Goal: Task Accomplishment & Management: Use online tool/utility

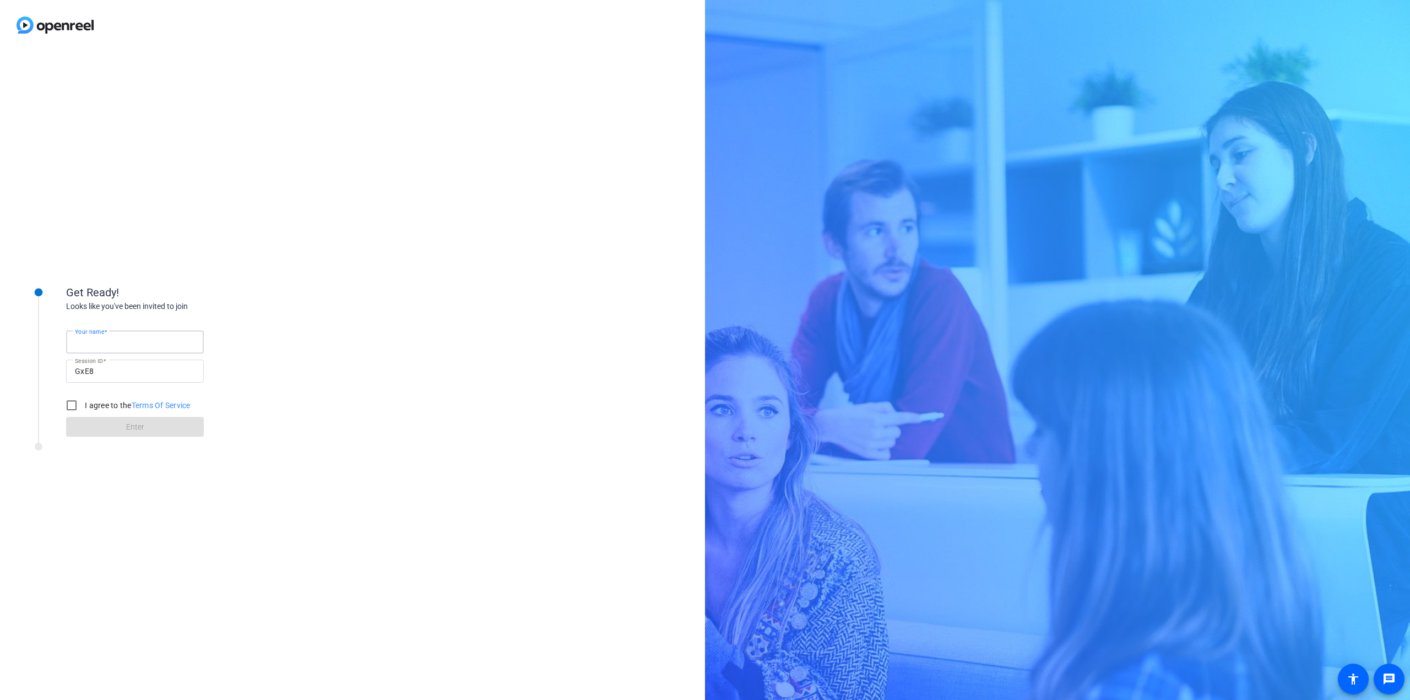
click at [136, 344] on input "Your name" at bounding box center [135, 342] width 120 height 13
click at [160, 262] on div "Get Ready! Looks like you've been invited to join Your name Session ID GxE8 I a…" at bounding box center [352, 375] width 705 height 650
click at [141, 337] on input "Your name" at bounding box center [135, 342] width 120 height 13
type input "[PERSON_NAME]"
click at [80, 407] on input "I agree to the Terms Of Service" at bounding box center [72, 405] width 22 height 22
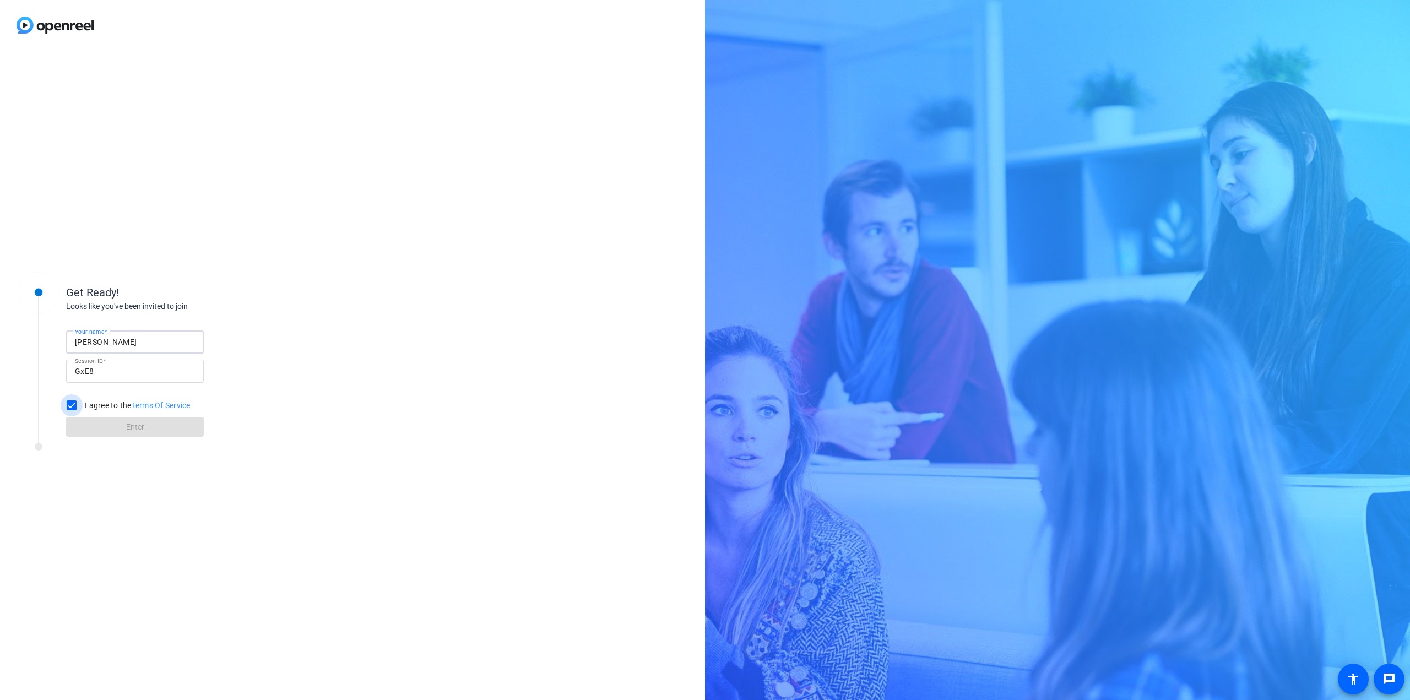
checkbox input "true"
click at [100, 428] on span at bounding box center [135, 427] width 138 height 26
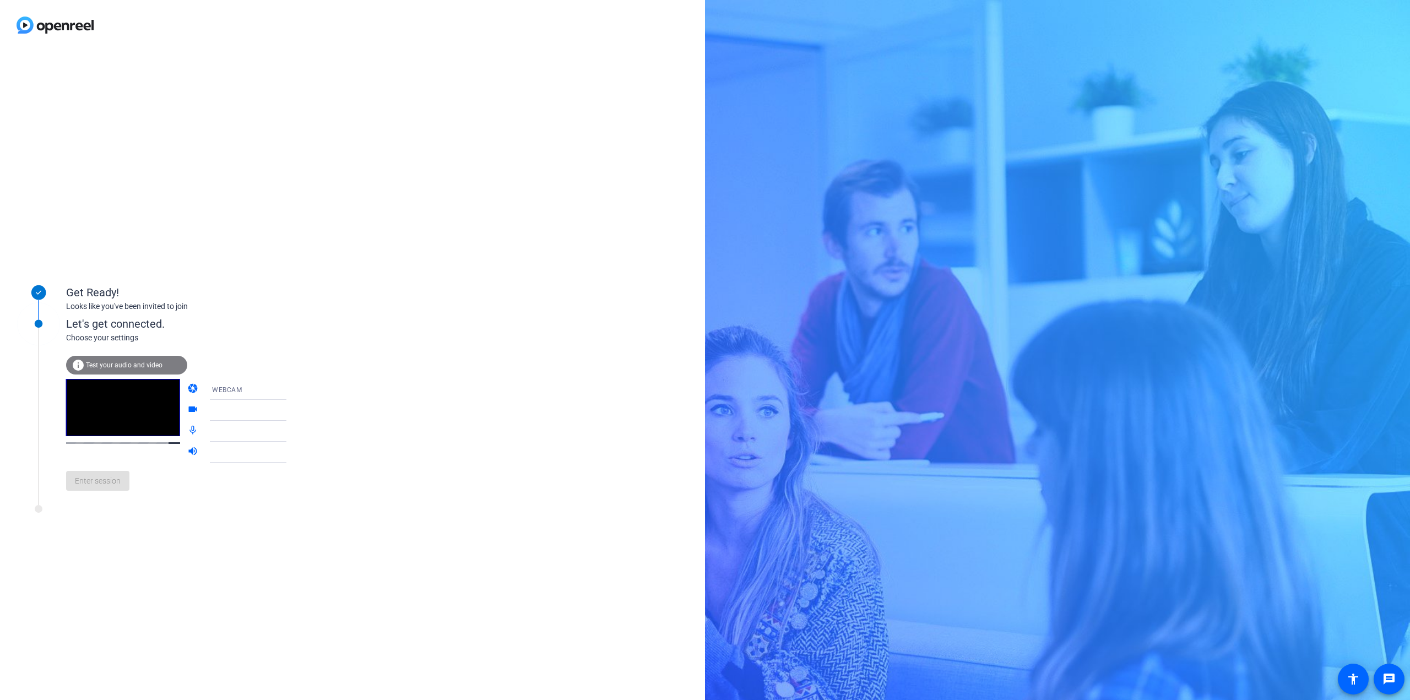
click at [239, 390] on div "WEBCAM" at bounding box center [253, 390] width 82 height 14
click at [307, 351] on div at bounding box center [705, 350] width 1410 height 700
click at [155, 499] on div "Enter session" at bounding box center [187, 481] width 243 height 36
click at [185, 289] on div "Get Ready!" at bounding box center [176, 292] width 220 height 17
click at [223, 387] on span "WEBCAM" at bounding box center [227, 390] width 30 height 8
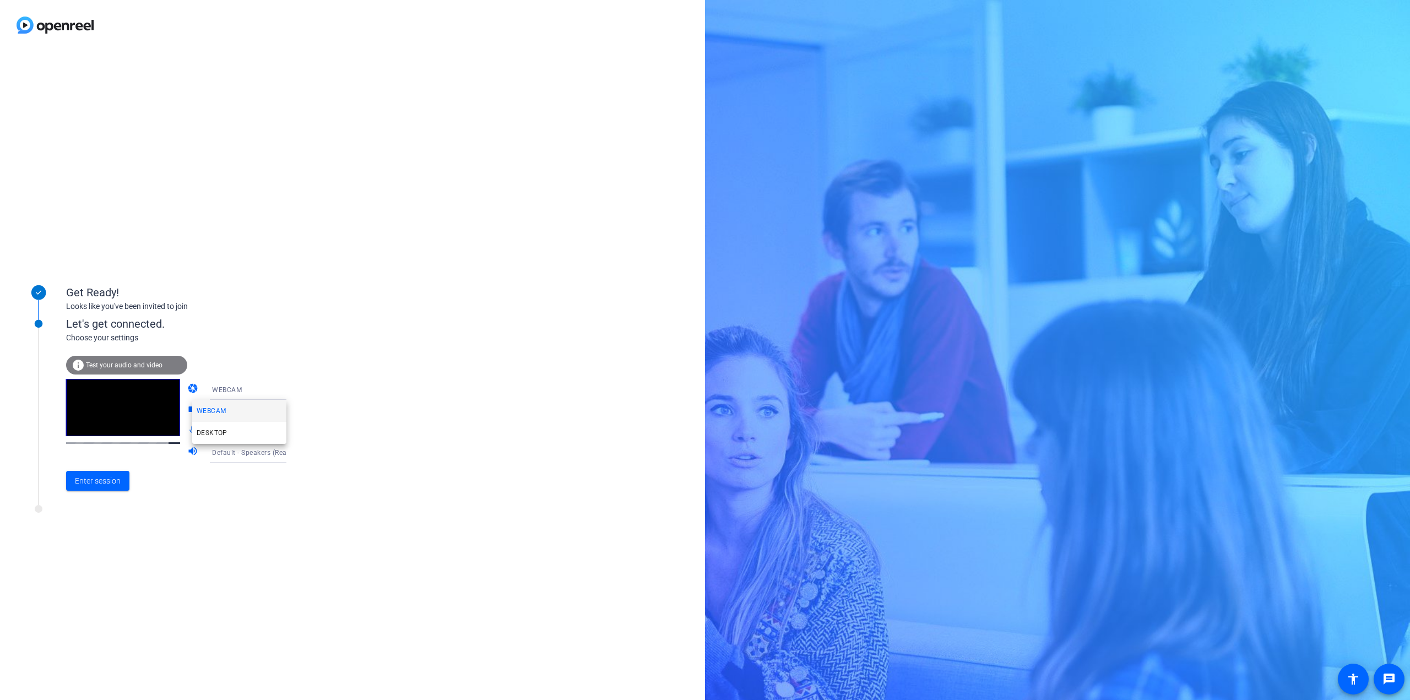
click at [232, 352] on div at bounding box center [705, 350] width 1410 height 700
click at [77, 478] on span "Enter session" at bounding box center [98, 481] width 46 height 12
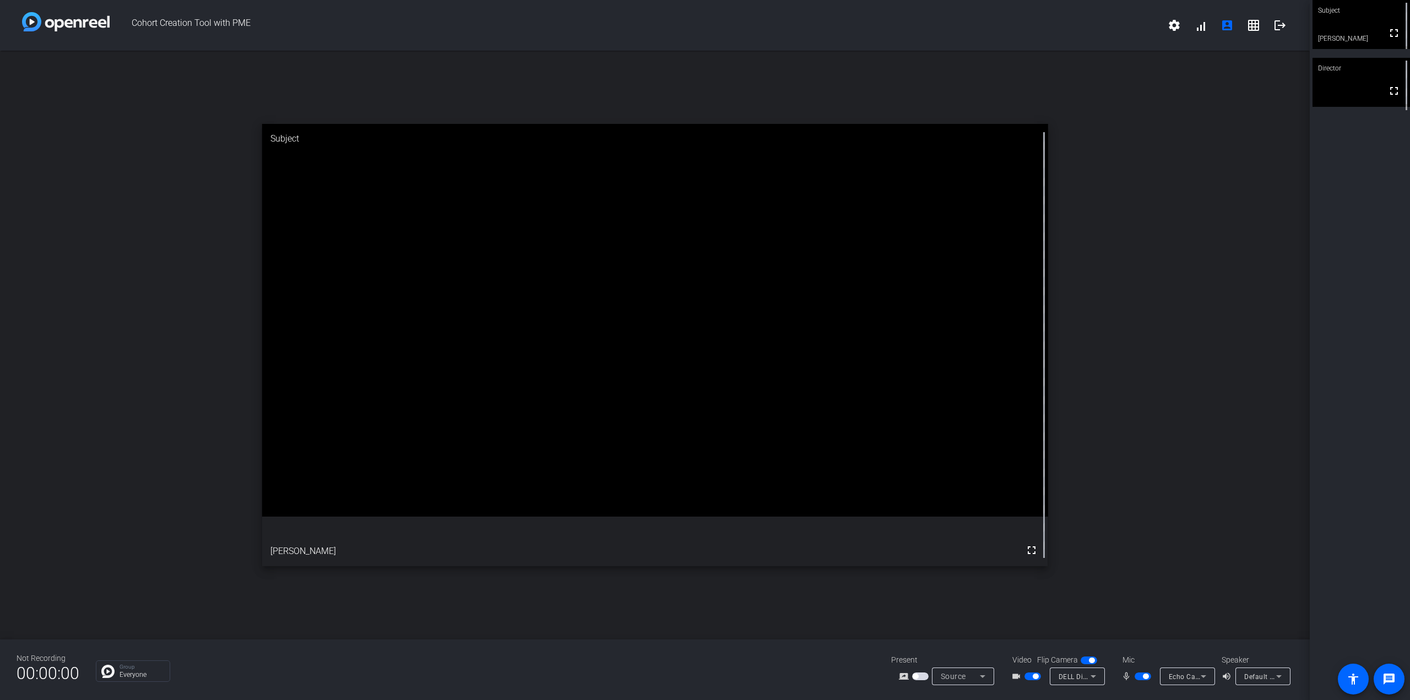
click at [1029, 678] on span "button" at bounding box center [1033, 677] width 17 height 8
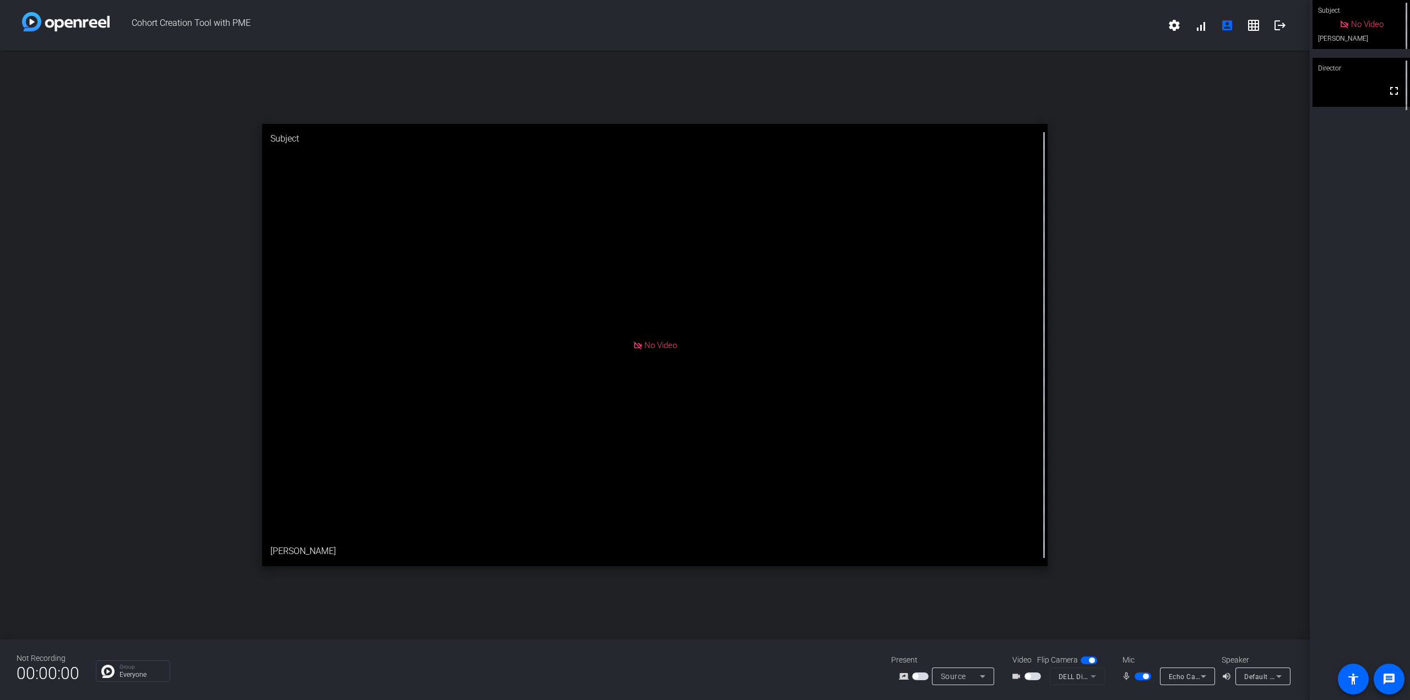
click at [1226, 432] on div "open_in_new Subject No Video Reza" at bounding box center [655, 345] width 1310 height 589
click at [1221, 28] on mat-icon "account_box" at bounding box center [1227, 25] width 13 height 13
click at [1225, 28] on mat-icon "account_box" at bounding box center [1227, 25] width 13 height 13
click at [1173, 27] on mat-icon "settings" at bounding box center [1174, 25] width 13 height 13
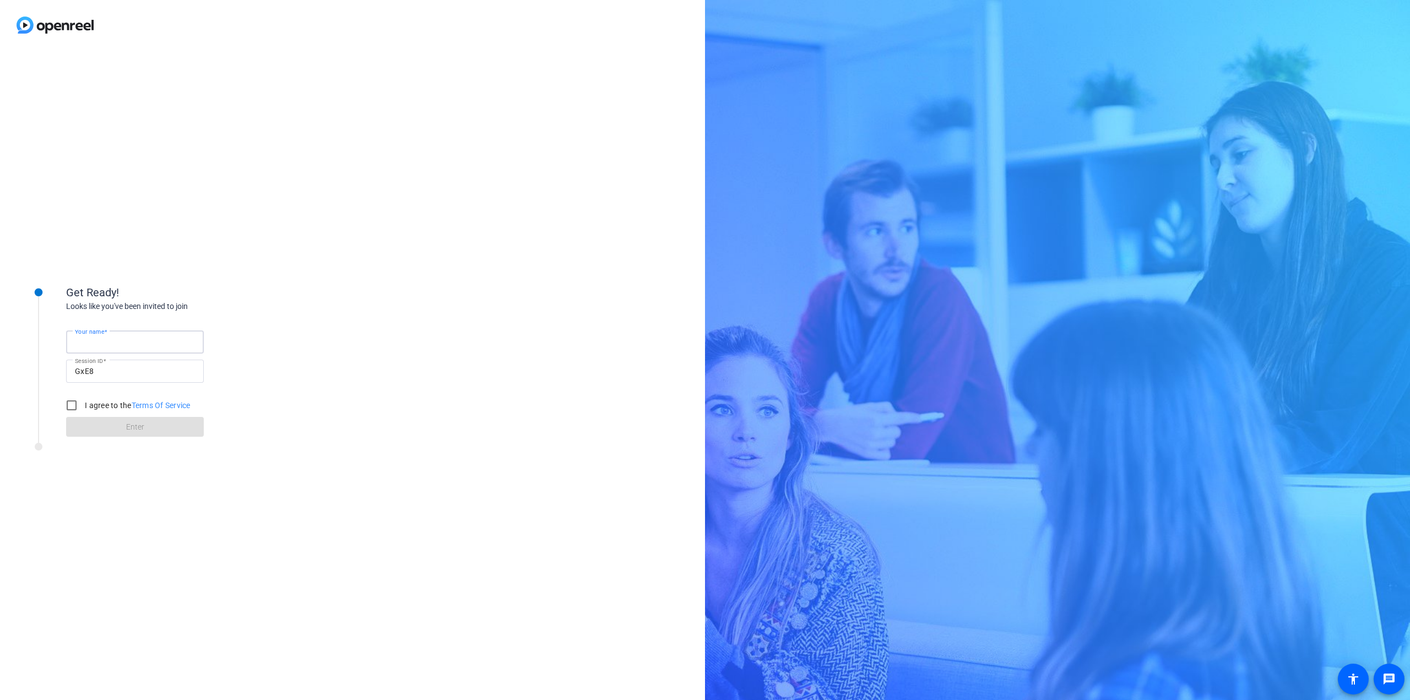
click at [134, 338] on input "Your name" at bounding box center [135, 342] width 120 height 13
type input "[PERSON_NAME]"
click at [84, 399] on div at bounding box center [71, 405] width 26 height 26
checkbox input "true"
click at [192, 429] on span at bounding box center [135, 427] width 138 height 26
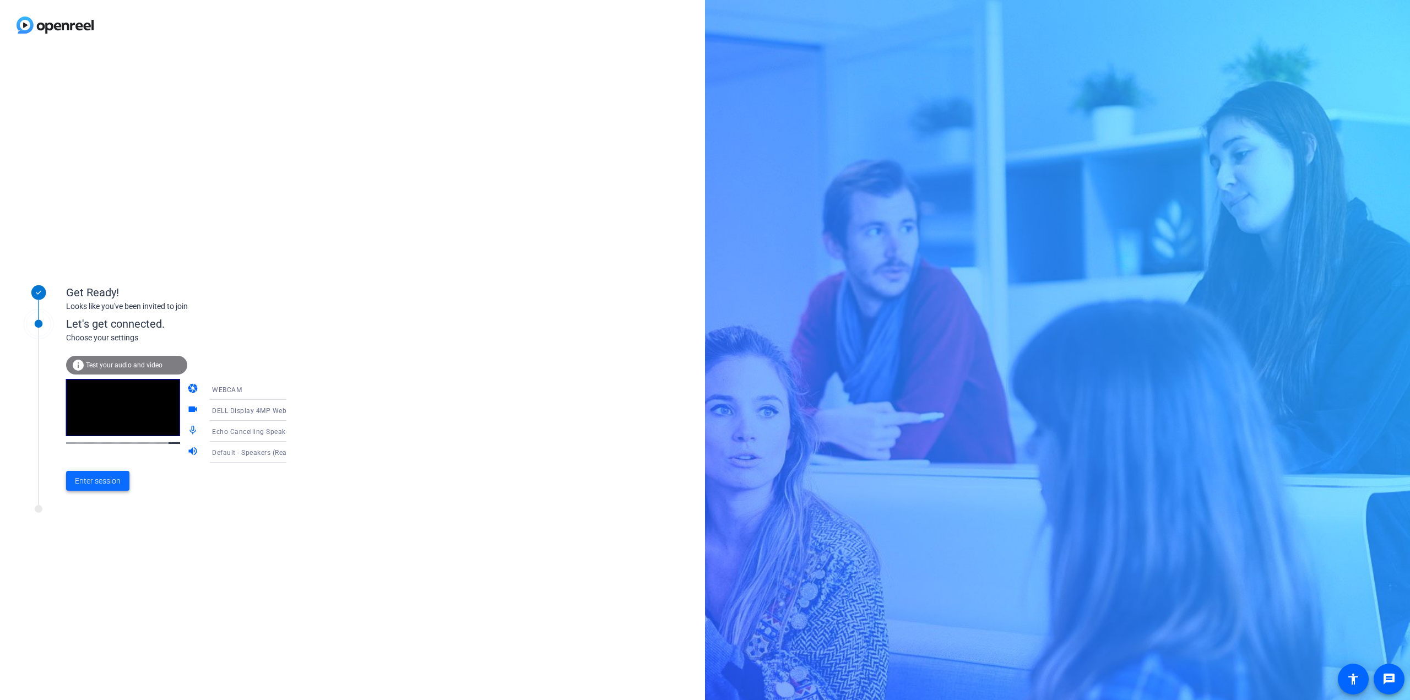
click at [109, 482] on span "Enter session" at bounding box center [98, 481] width 46 height 12
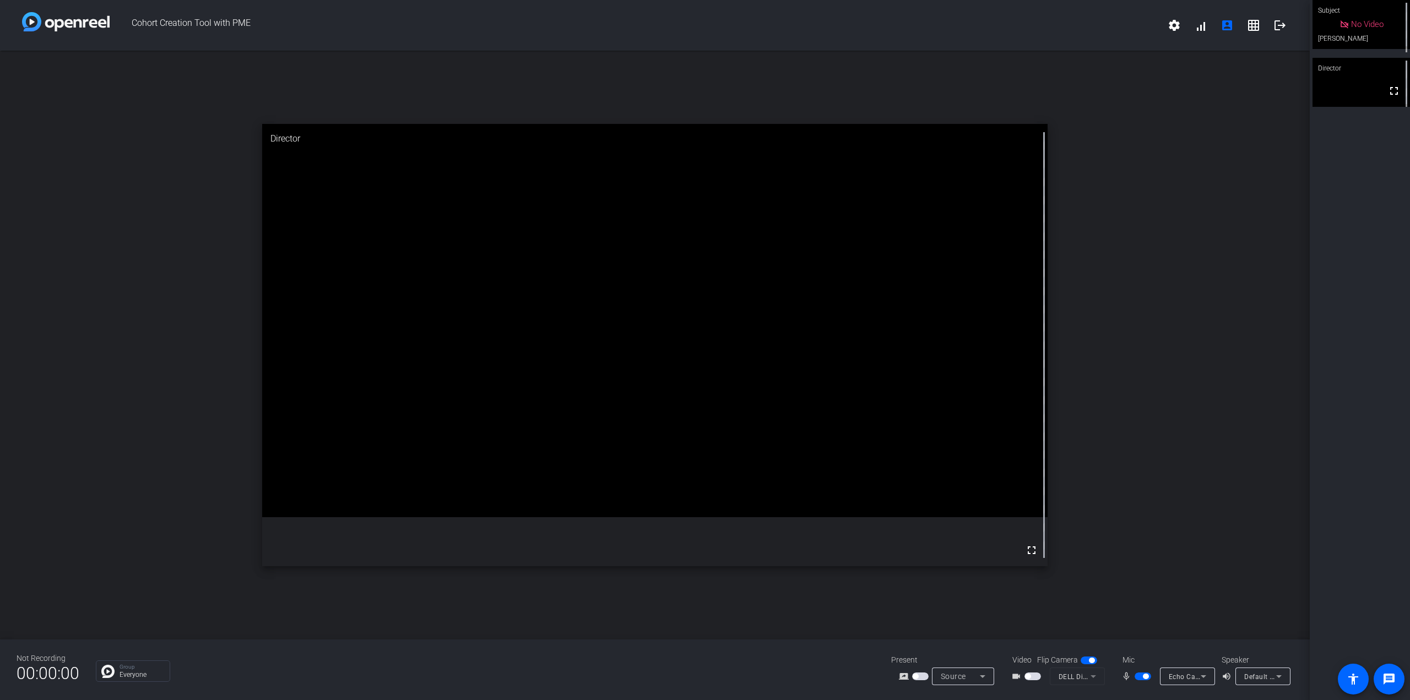
click at [919, 677] on span "button" at bounding box center [920, 677] width 17 height 8
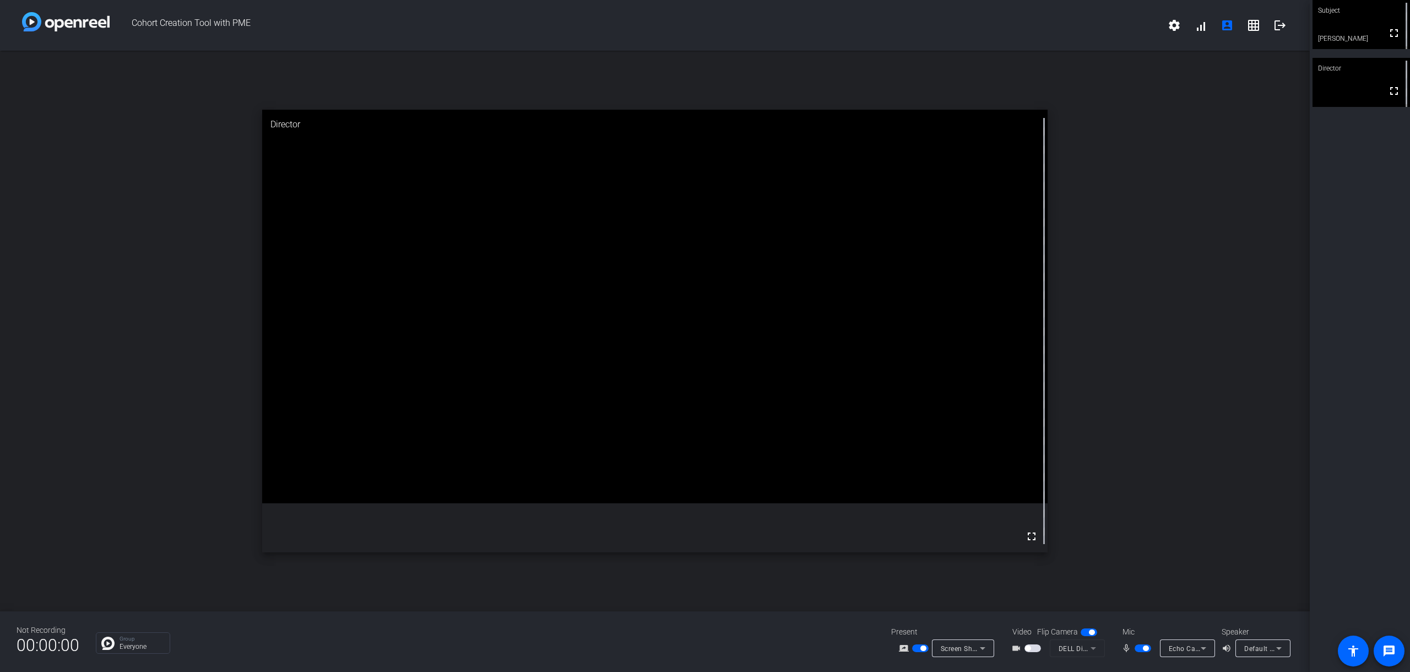
click at [952, 651] on span "Screen Sharing" at bounding box center [965, 647] width 48 height 9
click at [873, 629] on div at bounding box center [705, 336] width 1410 height 672
click at [1036, 649] on span "button" at bounding box center [1033, 648] width 17 height 8
click at [1057, 652] on div "DELL Display 4MP Webcam (413c:d003)" at bounding box center [1077, 648] width 55 height 18
click at [1174, 488] on div at bounding box center [705, 336] width 1410 height 672
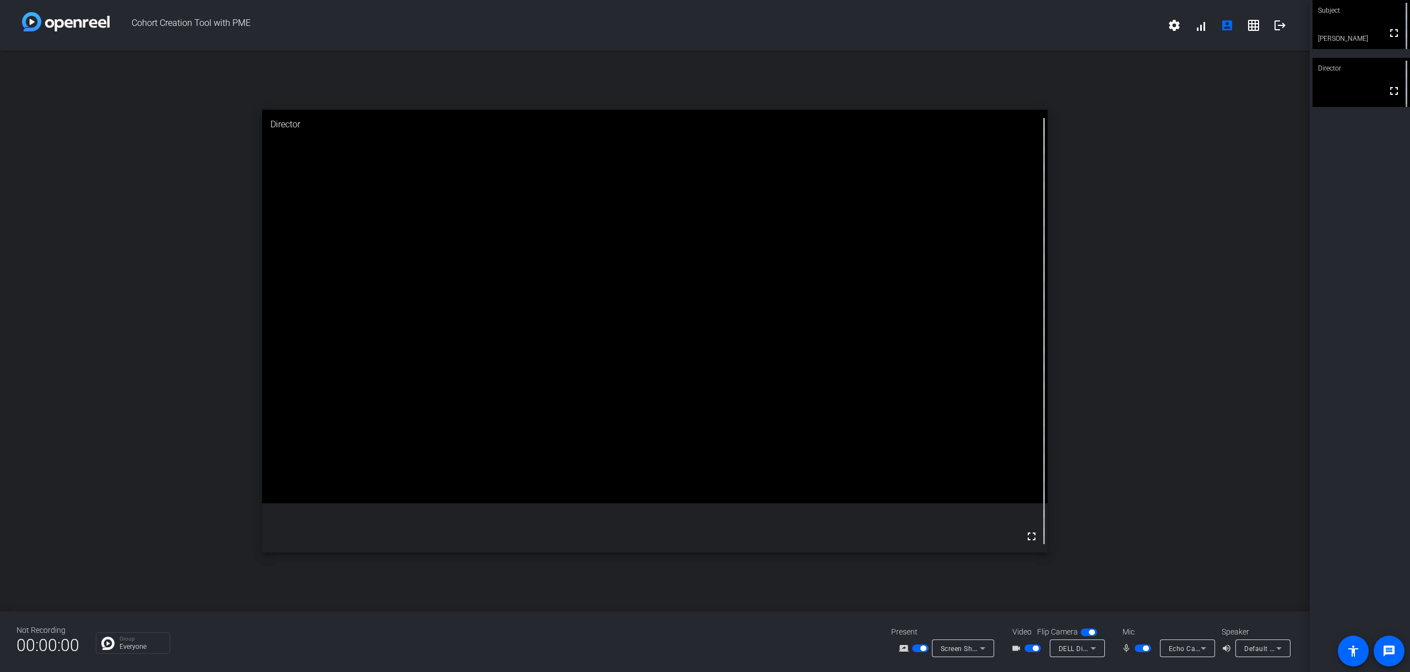
click at [1025, 648] on span "button" at bounding box center [1033, 648] width 17 height 8
click at [1025, 648] on span "button" at bounding box center [1028, 648] width 6 height 6
